Goal: Task Accomplishment & Management: Manage account settings

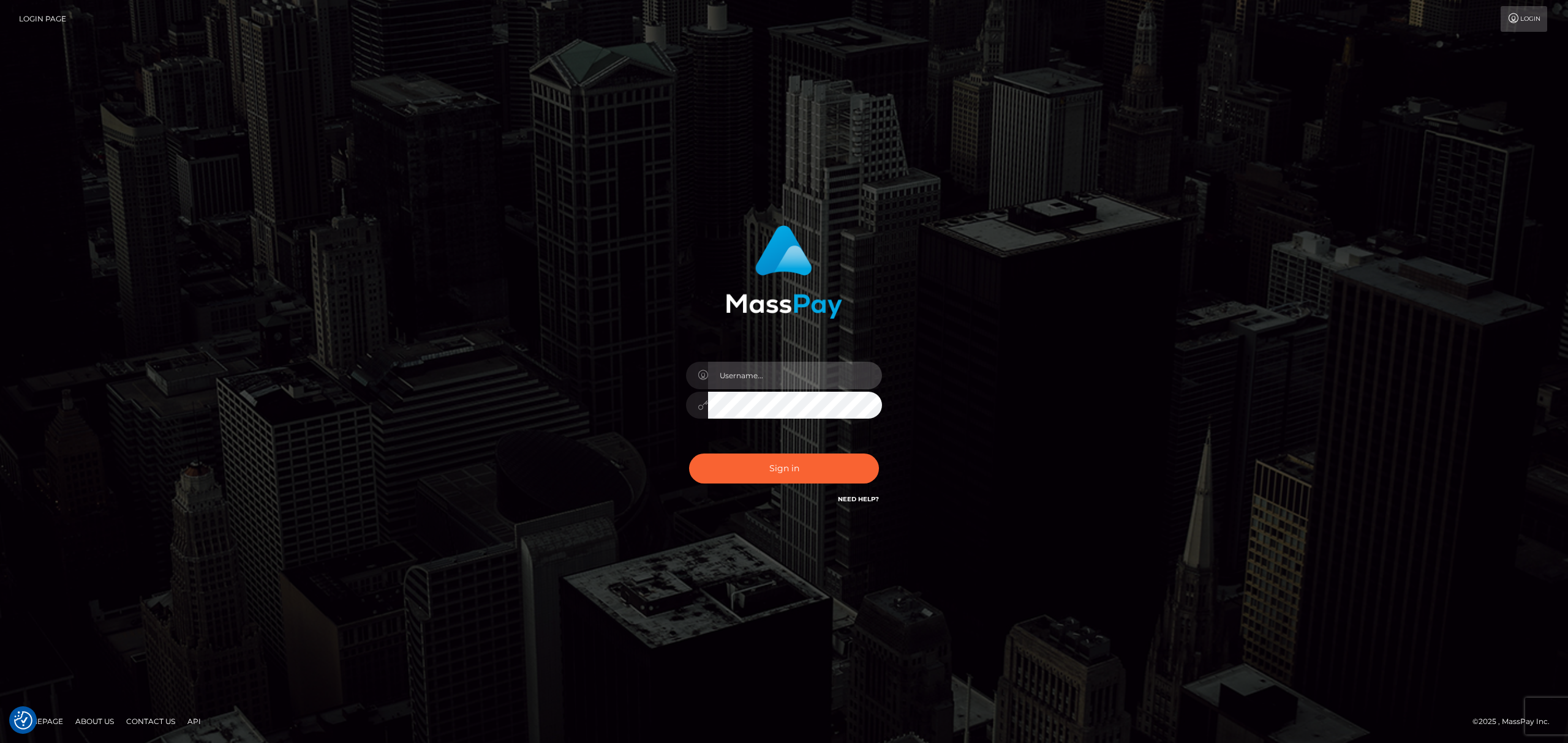
click at [757, 372] on input "text" at bounding box center [794, 375] width 174 height 28
type input "[PERSON_NAME]"
click at [813, 466] on button "Sign in" at bounding box center [784, 468] width 190 height 30
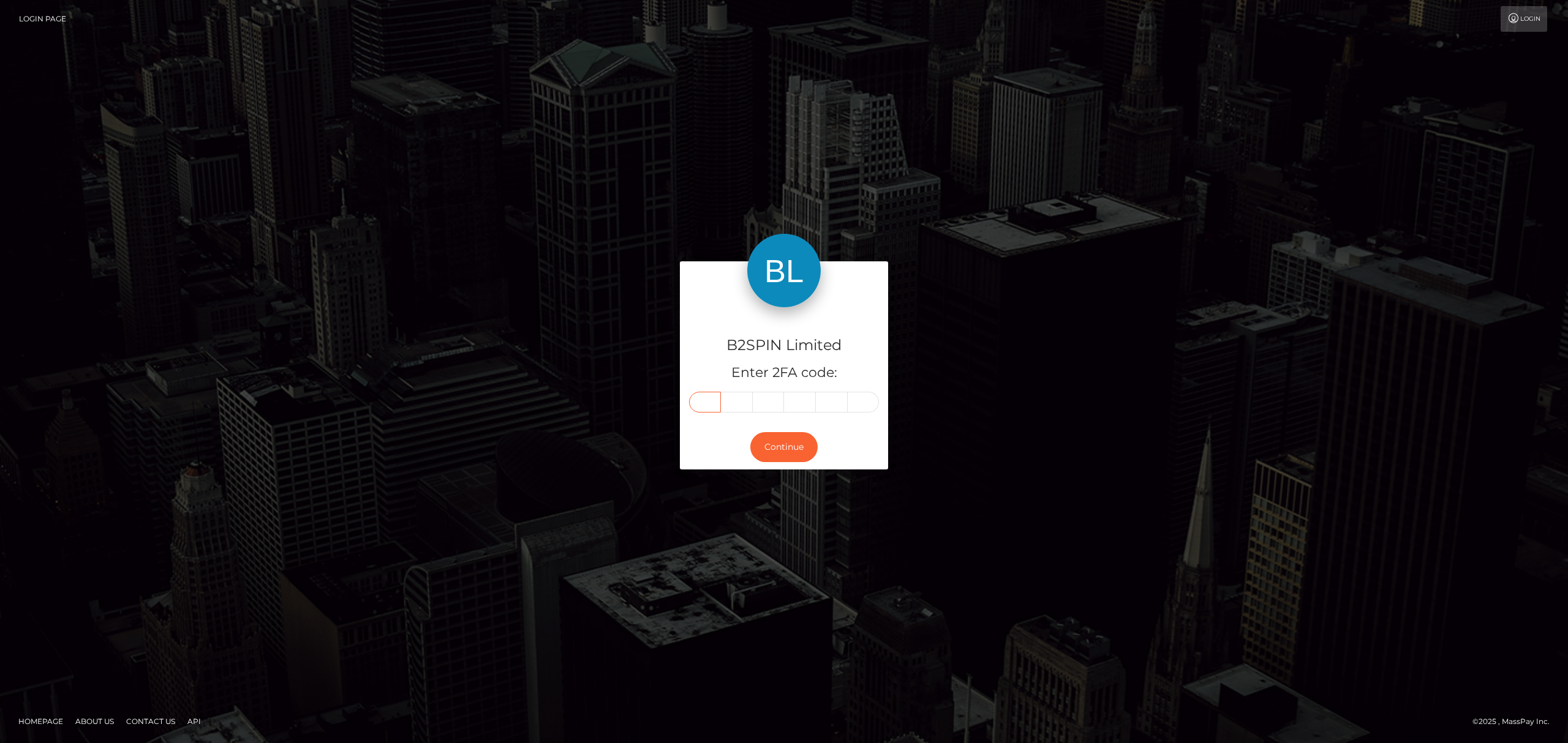
click at [714, 409] on input "text" at bounding box center [705, 402] width 32 height 21
paste input "7"
type input "7"
type input "6"
type input "8"
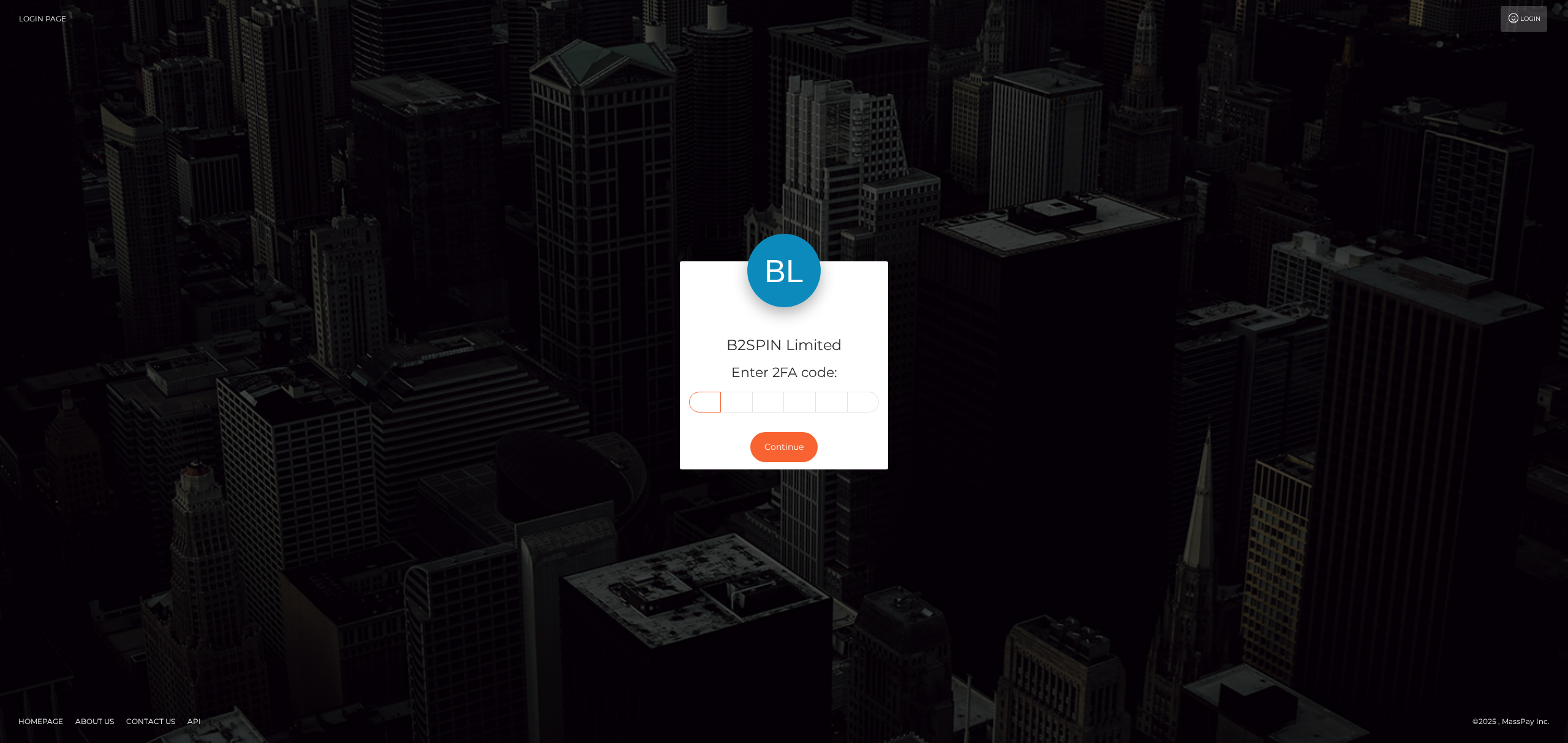
type input "5"
type input "7"
click at [773, 440] on button "Continue" at bounding box center [784, 447] width 67 height 30
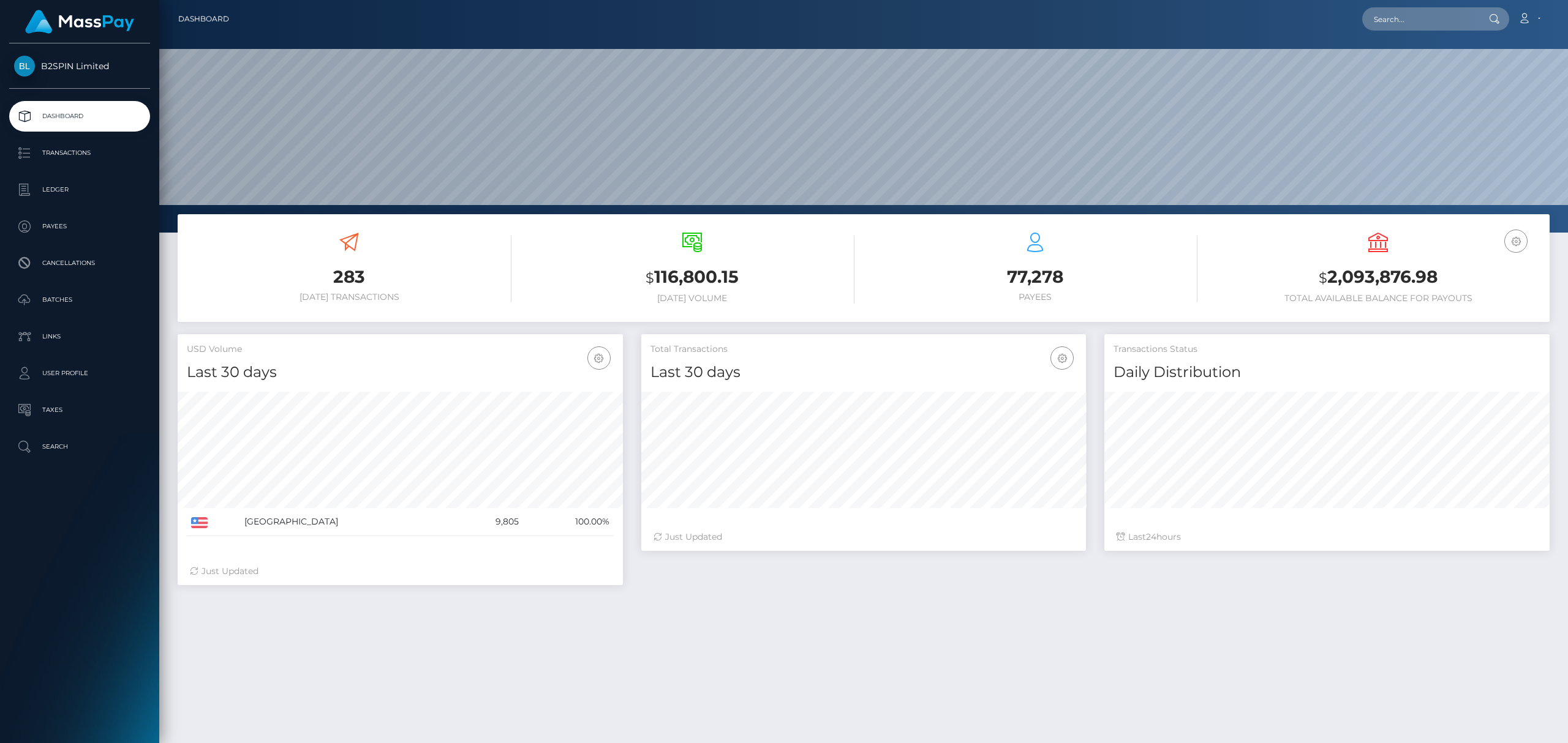
scroll to position [217, 444]
click at [1453, 276] on h3 "$ 2,093,876.98" at bounding box center [1378, 277] width 324 height 25
drag, startPoint x: 1442, startPoint y: 272, endPoint x: 809, endPoint y: 269, distance: 633.0
click at [1329, 279] on h3 "$ 2,093,876.98" at bounding box center [1378, 277] width 324 height 25
copy h3 "2,093,876.98"
